Goal: Task Accomplishment & Management: Manage account settings

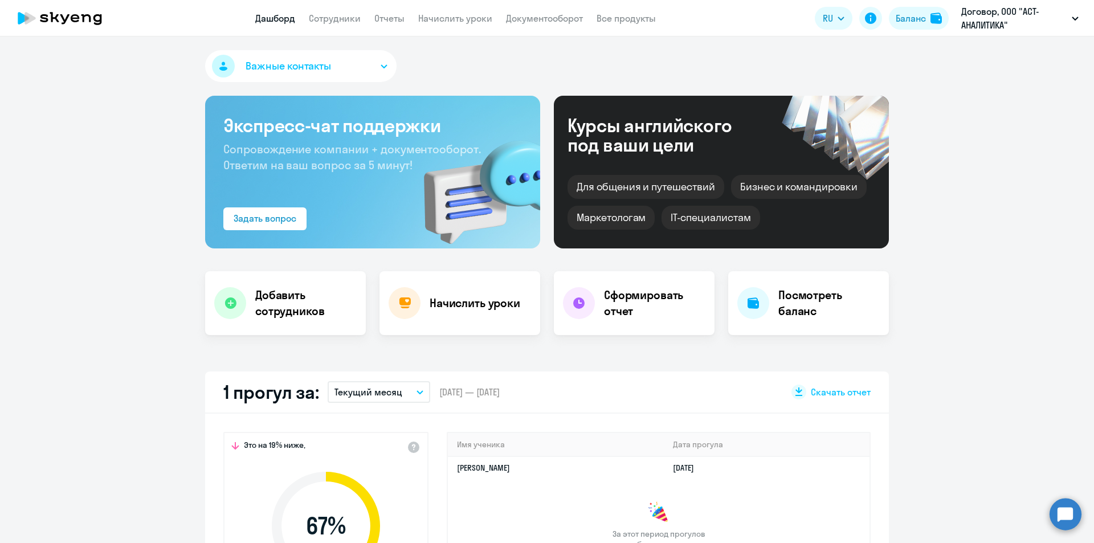
select select "30"
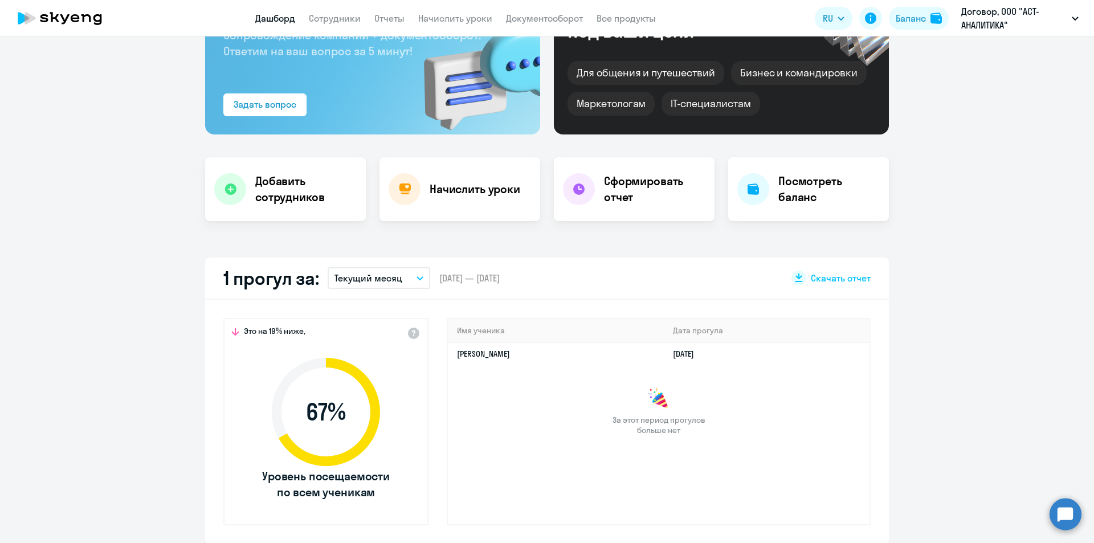
click at [101, 232] on div "Важные контакты Экспресс-чат поддержки Сопровождение компании + документооборот…" at bounding box center [547, 289] width 1094 height 507
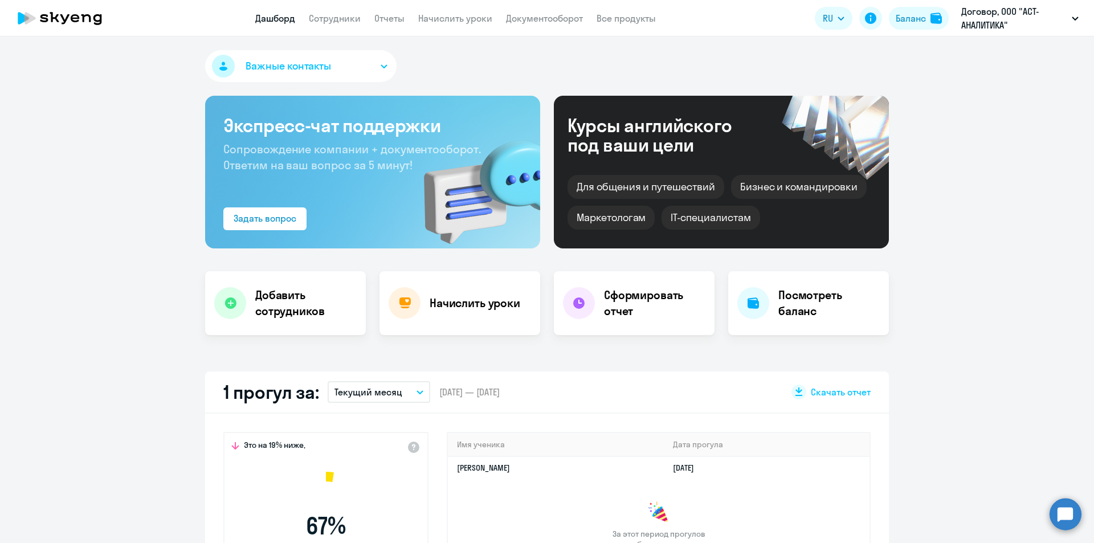
select select "30"
click at [778, 300] on h4 "Посмотреть баланс" at bounding box center [828, 303] width 101 height 32
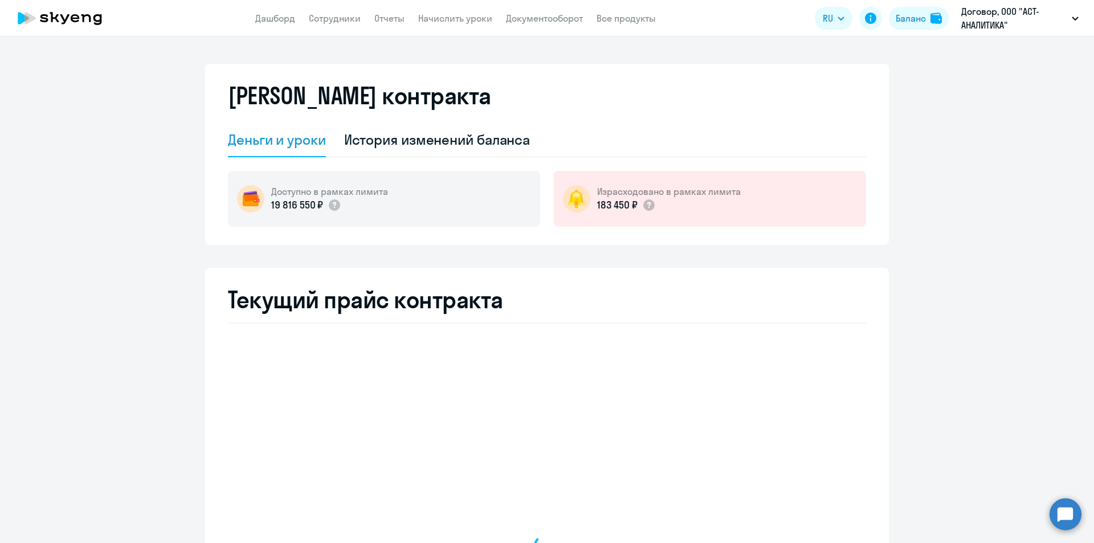
select select "english_adult_not_native_speaker"
